Goal: Navigation & Orientation: Go to known website

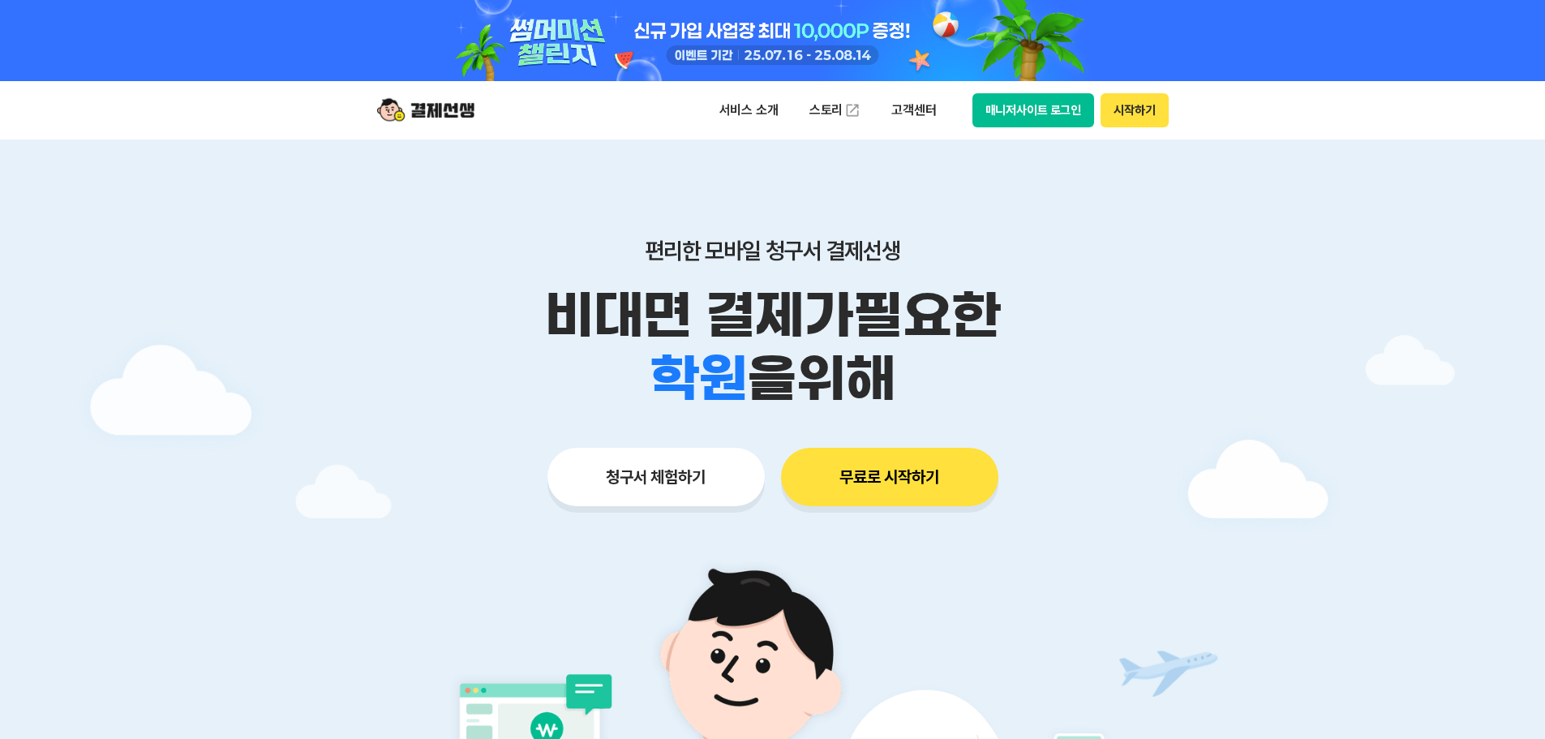
click at [1024, 99] on button "매니저사이트 로그인" at bounding box center [1033, 110] width 122 height 34
click at [1060, 118] on button "매니저사이트 로그인" at bounding box center [1033, 110] width 122 height 34
